Goal: Contribute content

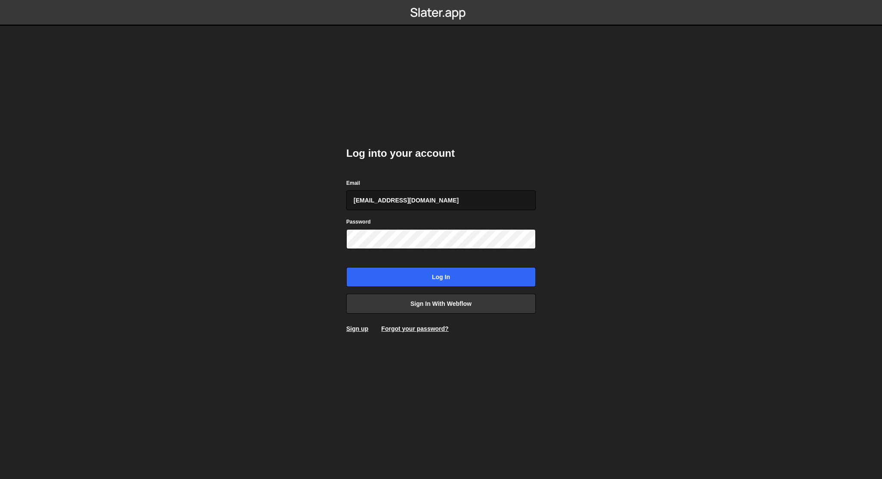
click at [481, 199] on input "[EMAIL_ADDRESS][DOMAIN_NAME]" at bounding box center [441, 200] width 190 height 20
type input "[EMAIL_ADDRESS][DOMAIN_NAME]"
click at [470, 273] on input "Log in" at bounding box center [441, 277] width 190 height 20
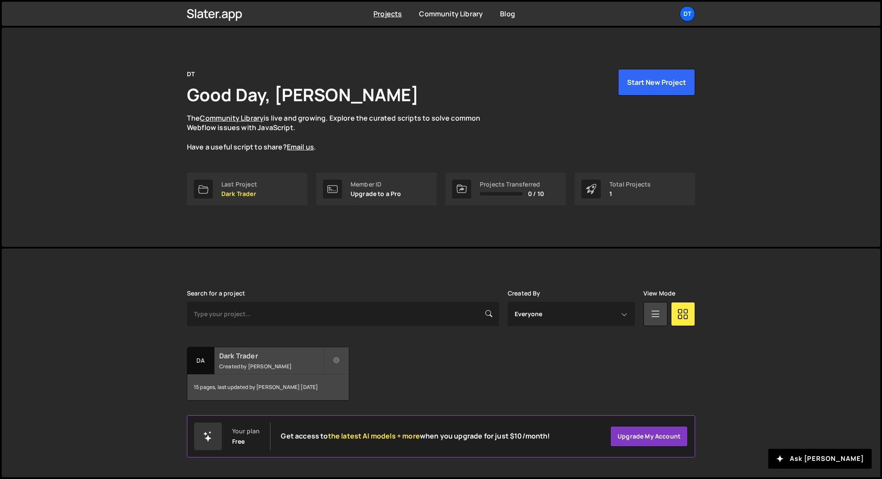
click at [249, 368] on small "Created by Dmytro Voloshchuk" at bounding box center [271, 366] width 104 height 7
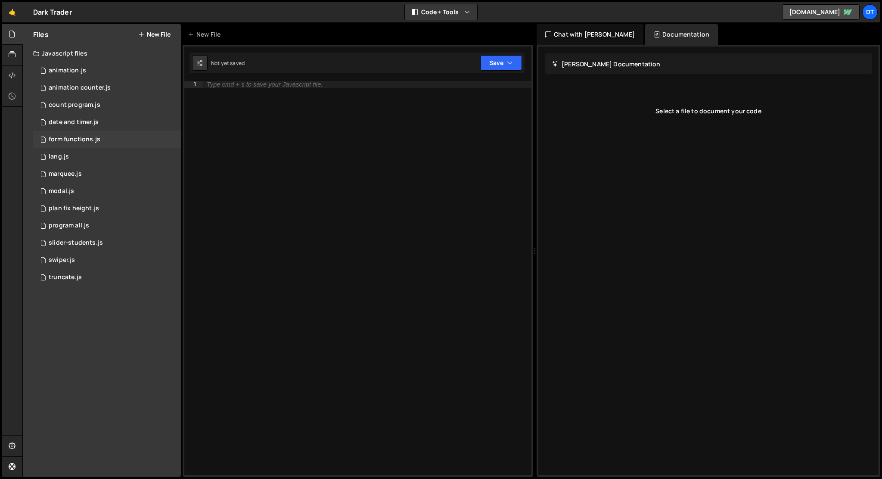
click at [107, 144] on div "1 form functions.js 0" at bounding box center [107, 139] width 148 height 17
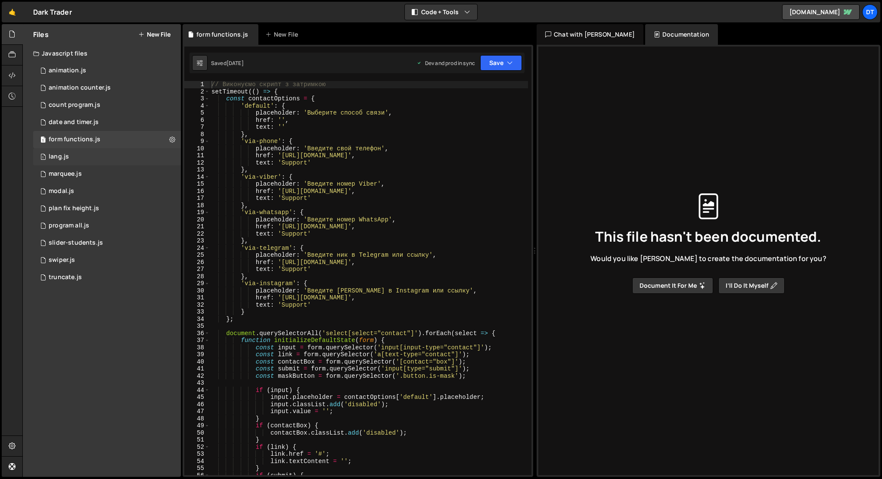
click at [112, 156] on div "1 lang.js 0" at bounding box center [107, 156] width 148 height 17
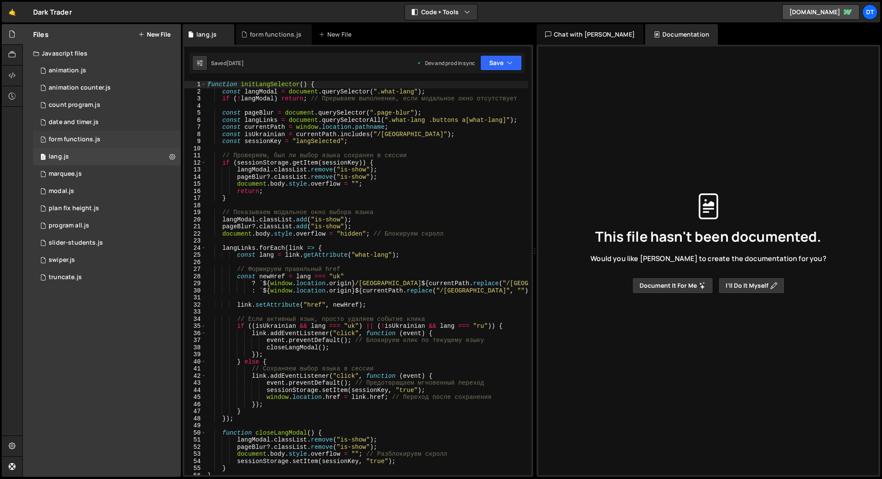
click at [73, 137] on div "form functions.js" at bounding box center [75, 140] width 52 height 8
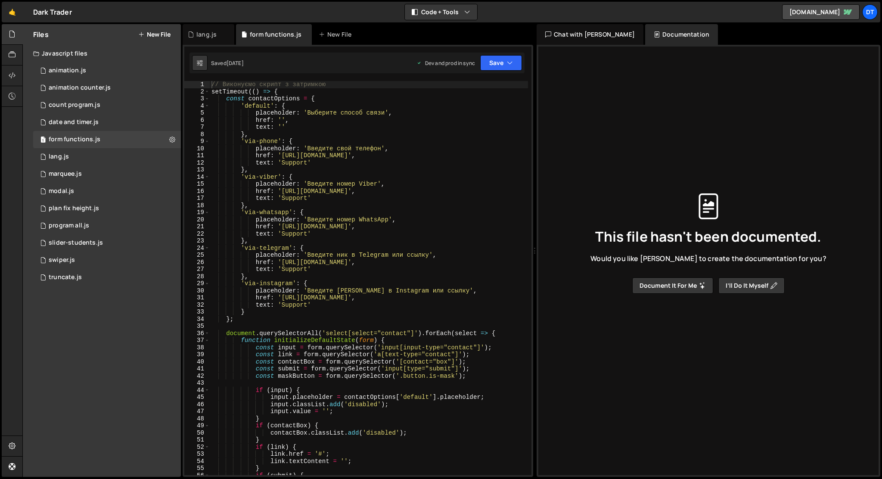
click at [475, 168] on div "// Виконуємо скрипт з затримкою setTimeout (( ) => { const contactOptions = { '…" at bounding box center [369, 285] width 318 height 408
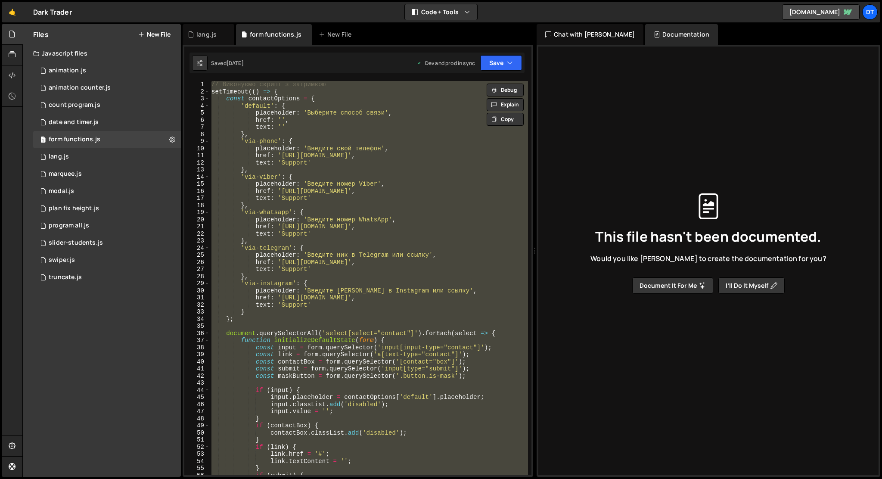
click at [438, 209] on div "// Виконуємо скрипт з затримкою setTimeout (( ) => { const contactOptions = { '…" at bounding box center [369, 278] width 318 height 394
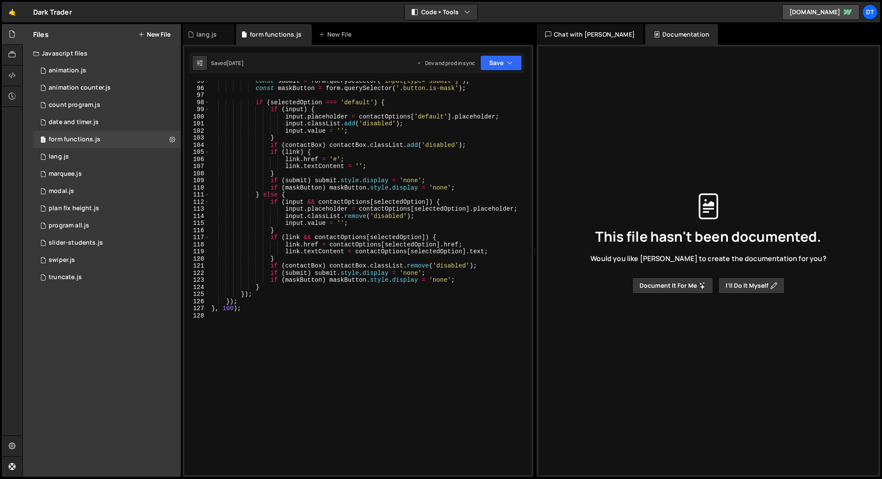
type textarea "}, 100);"
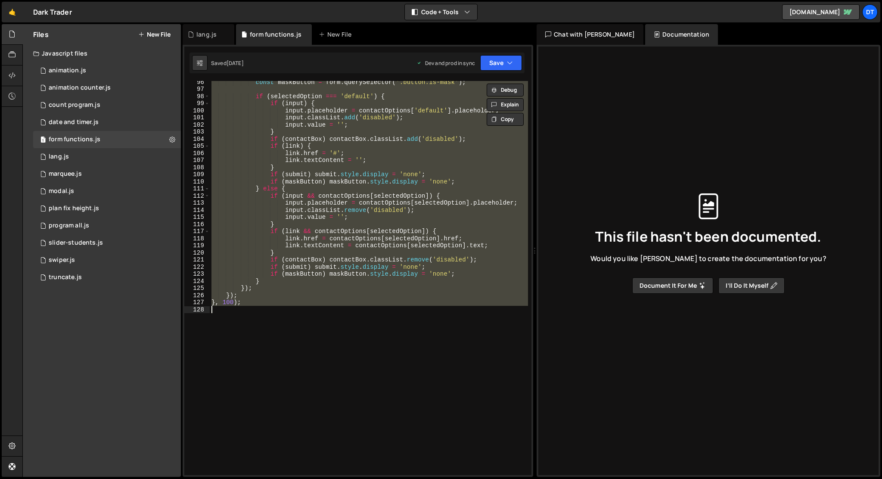
paste textarea
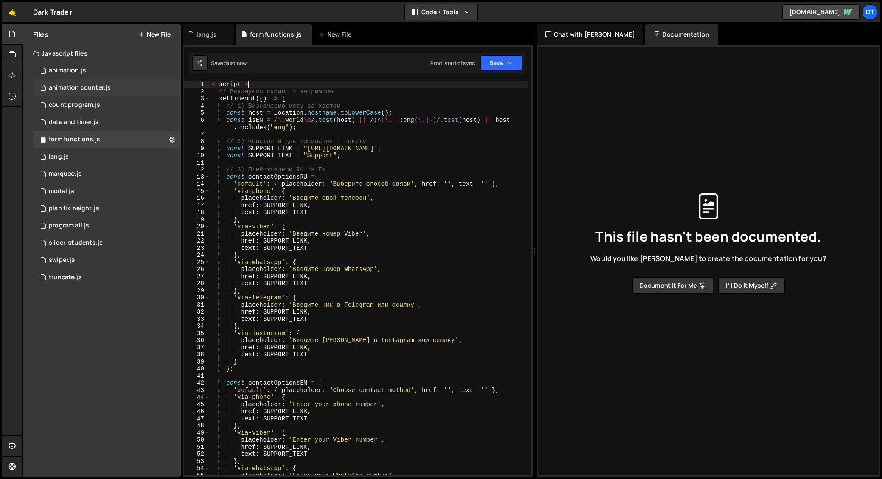
drag, startPoint x: 259, startPoint y: 84, endPoint x: 171, endPoint y: 82, distance: 88.8
click at [171, 82] on div "Files New File Javascript files 1 animation.js 0 1 animation counter.js 0 1 cou…" at bounding box center [452, 250] width 860 height 453
type textarea "< script >"
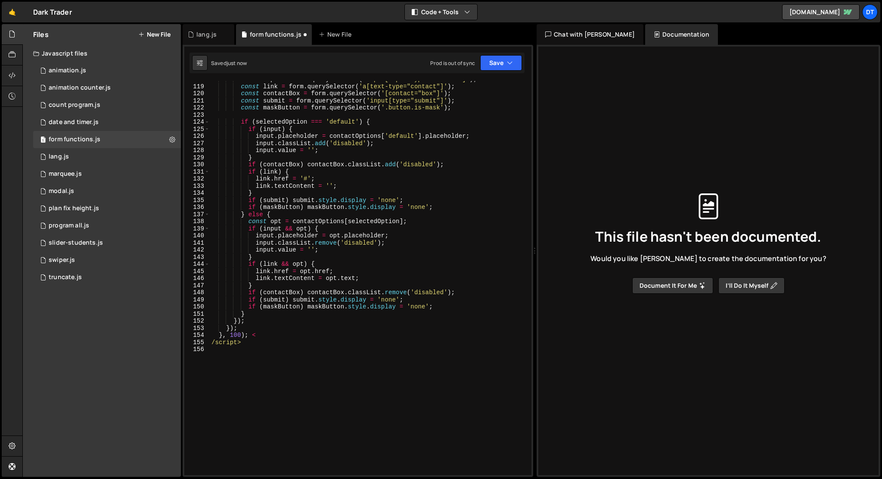
scroll to position [916, 0]
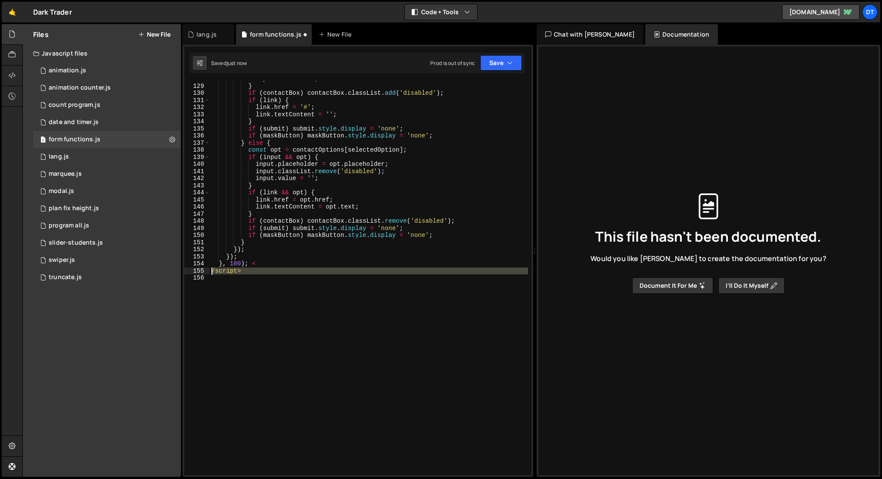
drag, startPoint x: 259, startPoint y: 278, endPoint x: 209, endPoint y: 273, distance: 50.3
click at [209, 273] on div "128 129 130 131 132 133 134 135 136 137 138 139 140 141 142 143 144 145 146 147…" at bounding box center [357, 278] width 347 height 394
type textarea "/script>"
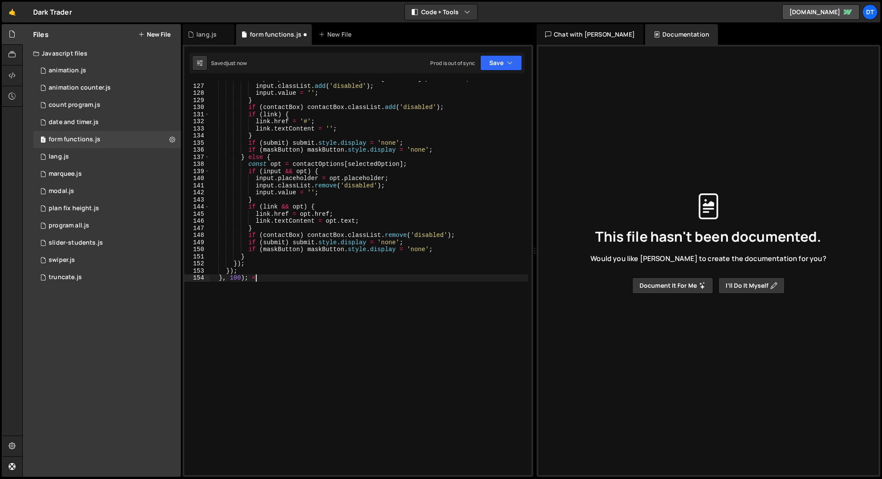
scroll to position [901, 0]
type textarea "}, 100);"
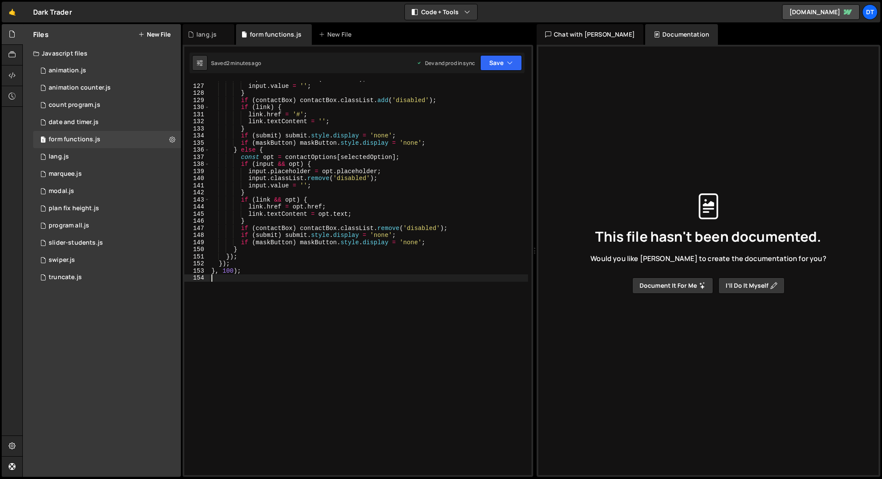
type textarea "}, 100);"
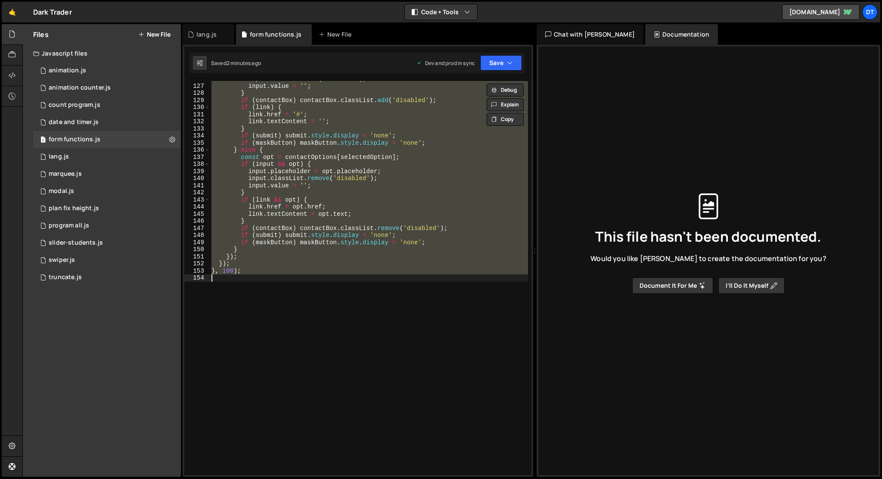
paste textarea
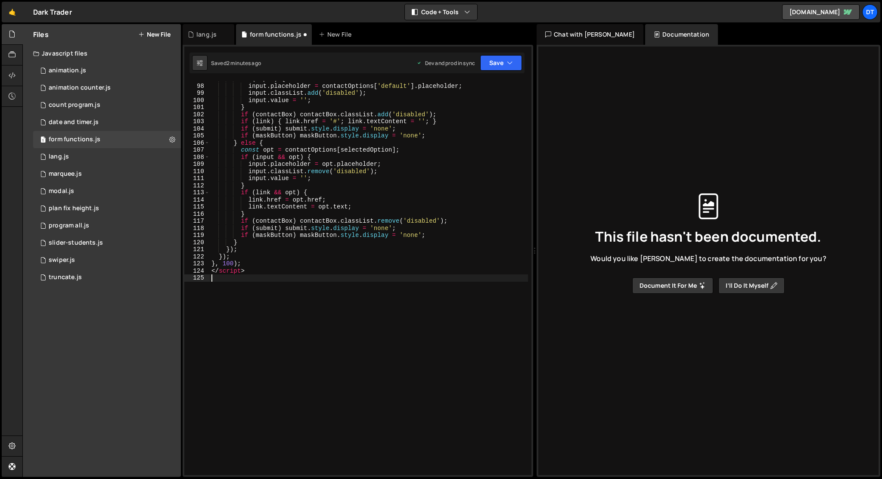
scroll to position [802, 0]
type textarea "</script>"
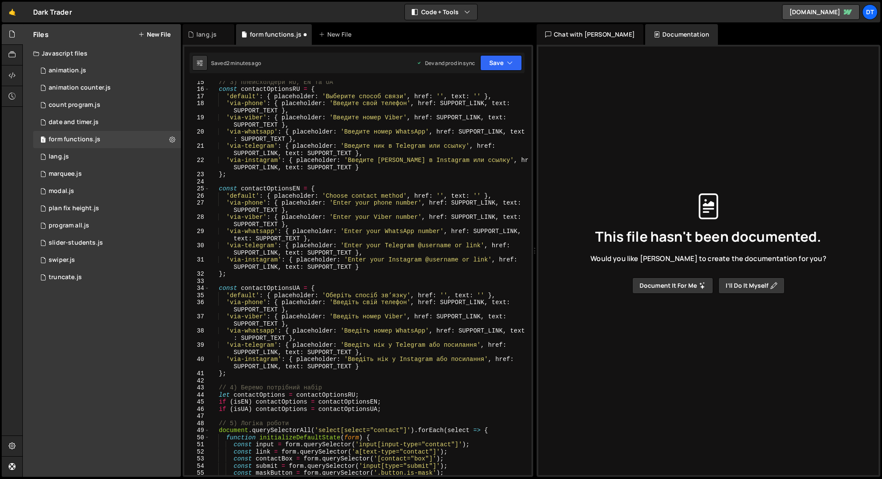
scroll to position [0, 0]
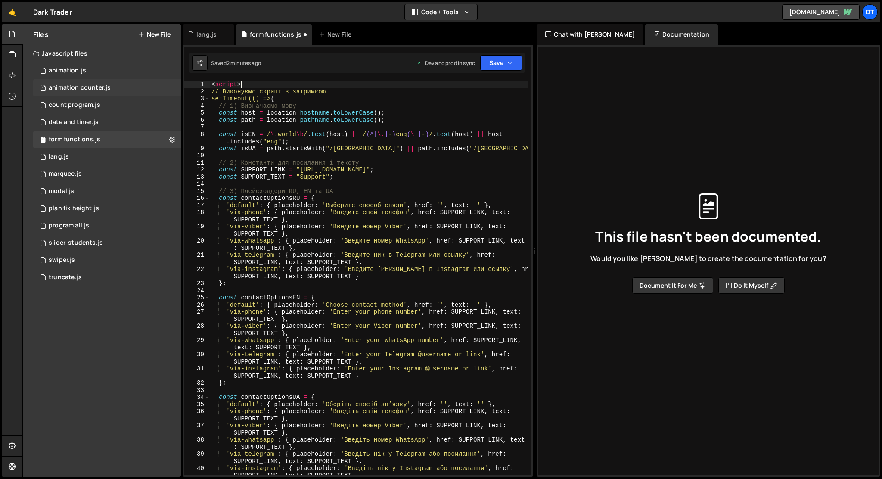
drag, startPoint x: 245, startPoint y: 84, endPoint x: 170, endPoint y: 81, distance: 75.0
click at [170, 81] on div "Files New File Javascript files 1 animation.js 0 1 animation counter.js 0 1 cou…" at bounding box center [452, 250] width 860 height 453
type textarea "<script>"
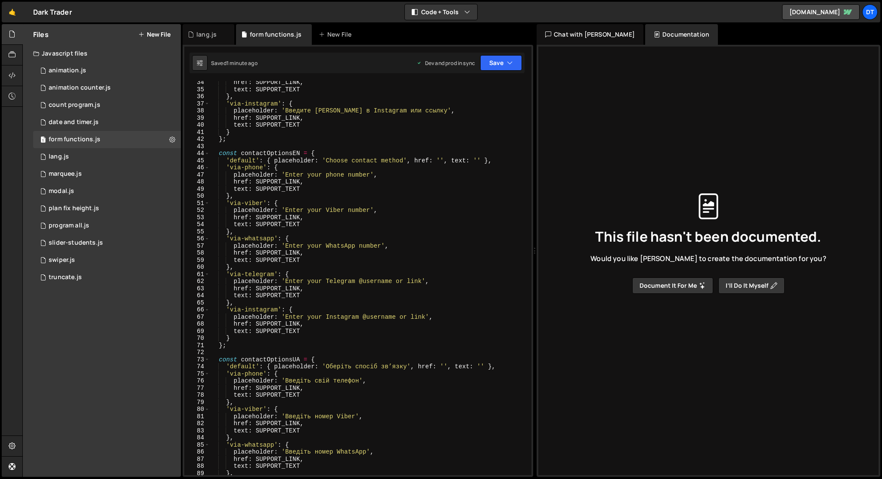
scroll to position [244, 0]
click at [362, 246] on div "href : SUPPORT_LINK , text : SUPPORT_TEXT } , 'via-instagram' : { placeholder :…" at bounding box center [369, 283] width 318 height 408
drag, startPoint x: 360, startPoint y: 281, endPoint x: 421, endPoint y: 281, distance: 61.2
click at [421, 281] on div "href : SUPPORT_LINK , text : SUPPORT_TEXT } , 'via-instagram' : { placeholder :…" at bounding box center [369, 283] width 318 height 408
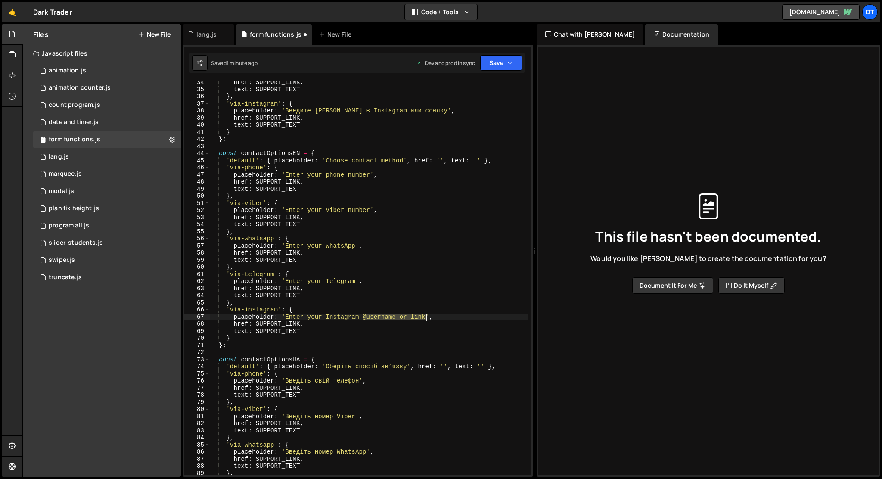
drag, startPoint x: 361, startPoint y: 317, endPoint x: 427, endPoint y: 316, distance: 65.5
click at [427, 316] on div "href : SUPPORT_LINK , text : SUPPORT_TEXT } , 'via-instagram' : { placeholder :…" at bounding box center [369, 283] width 318 height 408
type textarea "placeholder: 'Enter your Instagram',"
